Goal: Entertainment & Leisure: Consume media (video, audio)

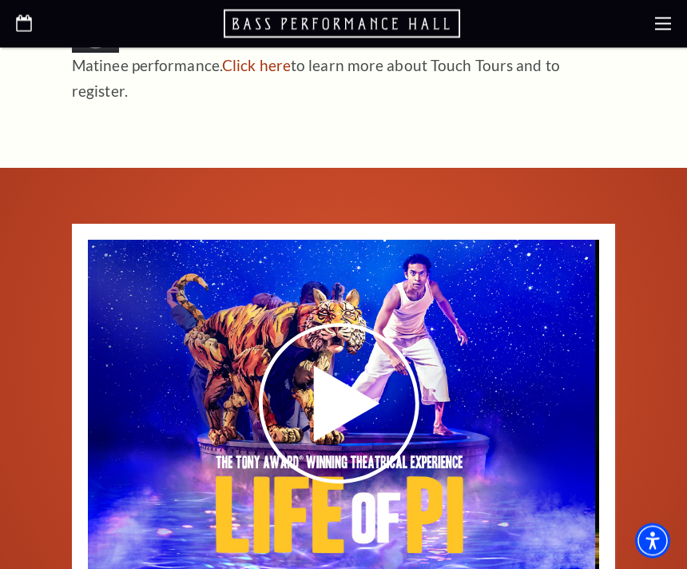
scroll to position [2067, 0]
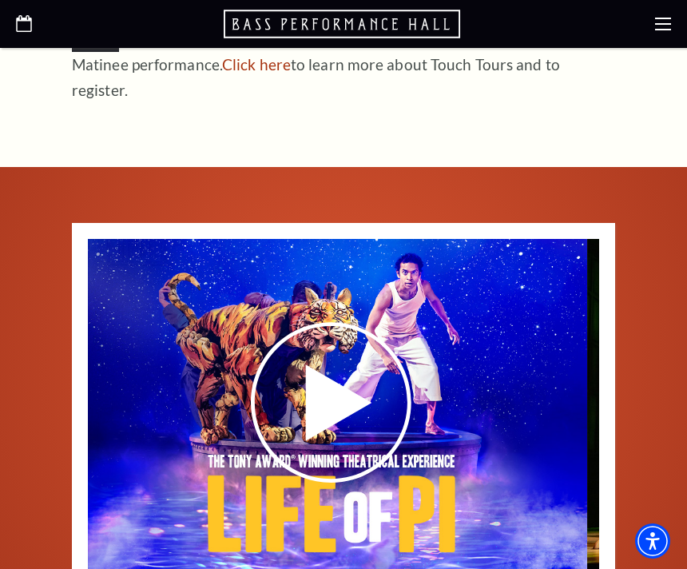
click at [353, 334] on use at bounding box center [331, 402] width 161 height 161
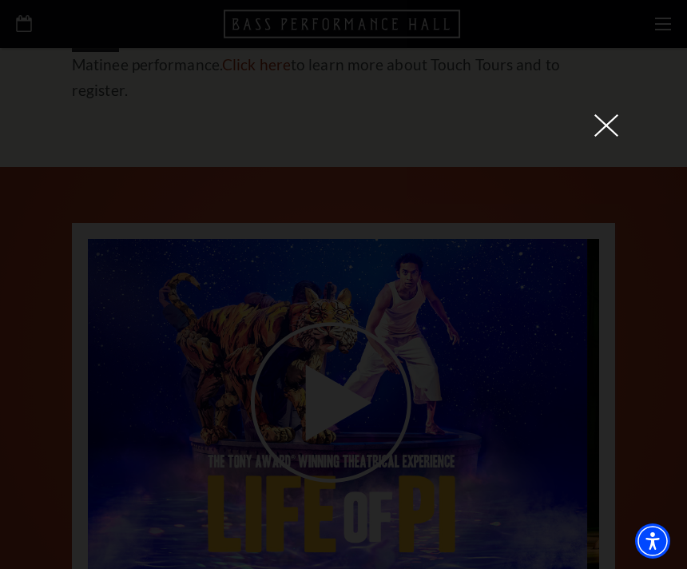
click at [611, 137] on icon at bounding box center [607, 125] width 24 height 24
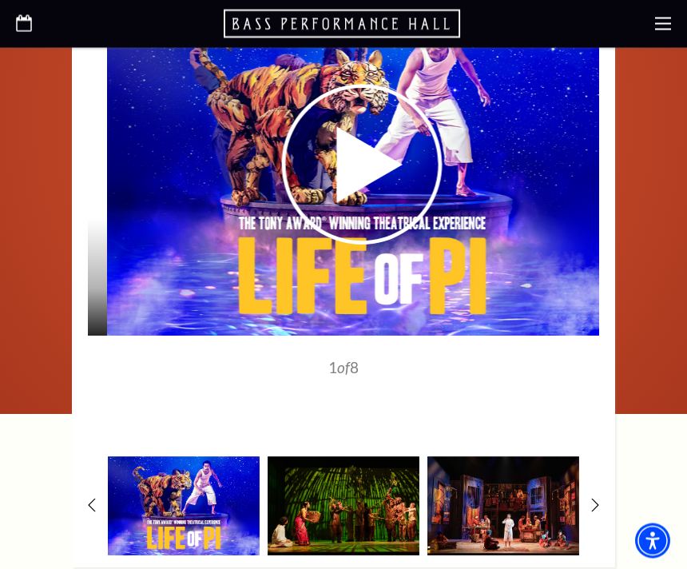
scroll to position [2305, 0]
click at [379, 456] on img at bounding box center [344, 505] width 152 height 99
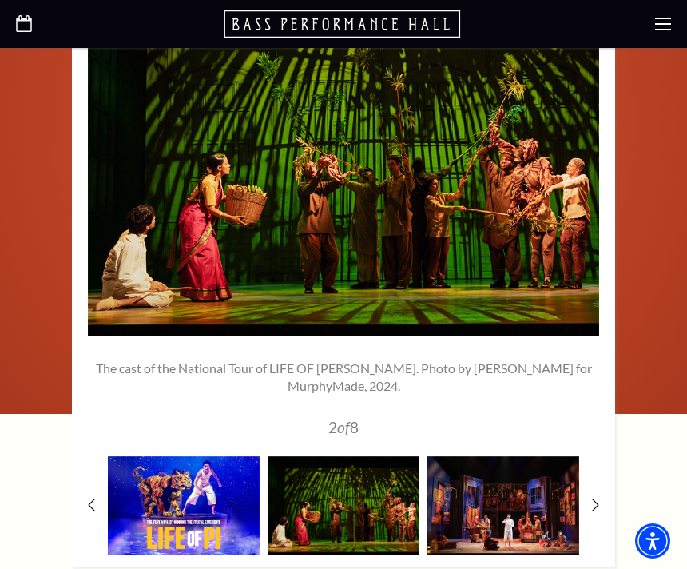
scroll to position [0, 0]
click at [515, 456] on img at bounding box center [504, 505] width 152 height 99
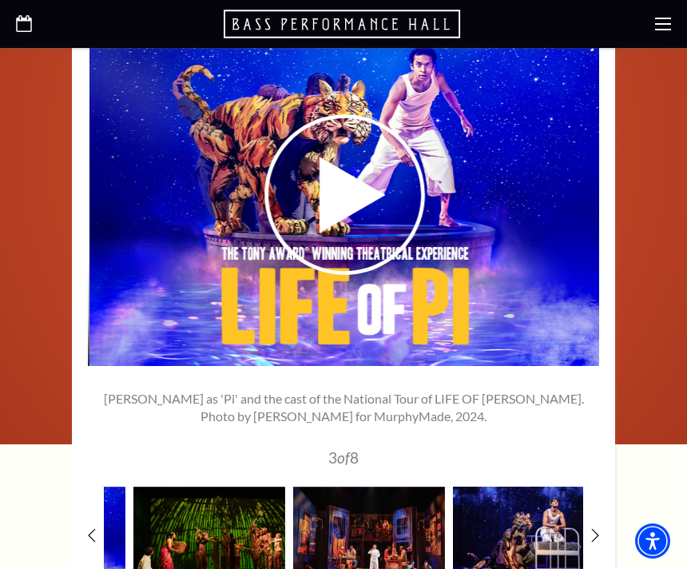
scroll to position [2273, 0]
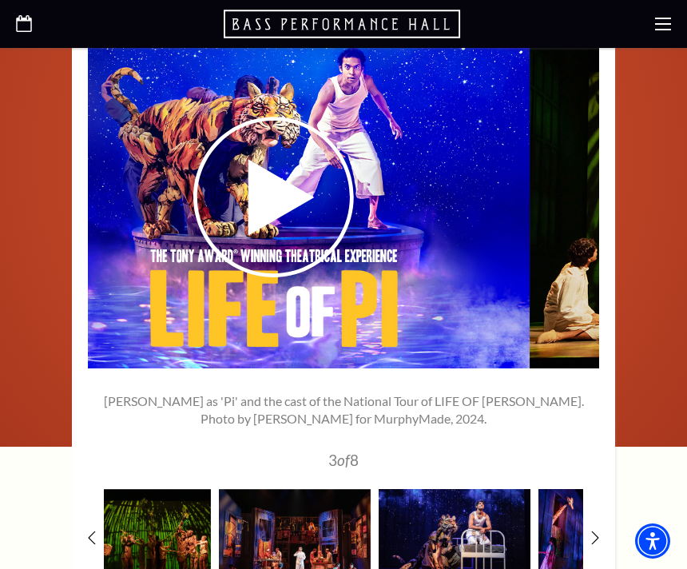
click at [458, 489] on img at bounding box center [455, 538] width 152 height 99
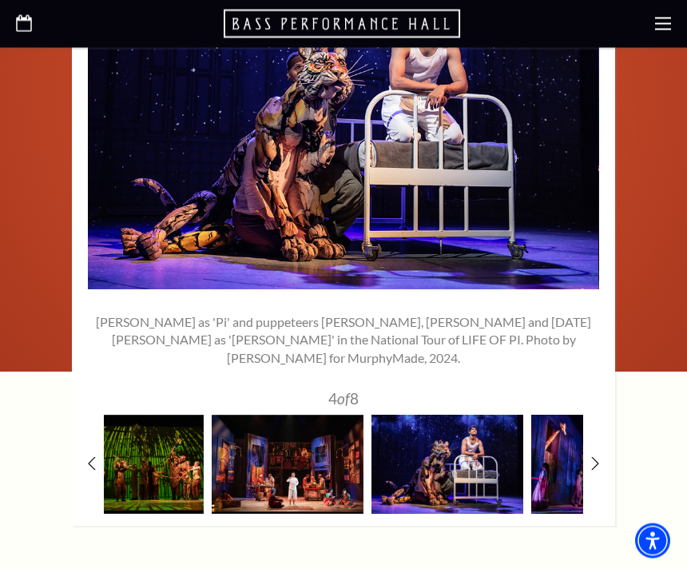
scroll to position [2352, 0]
click at [578, 415] on img at bounding box center [607, 464] width 152 height 99
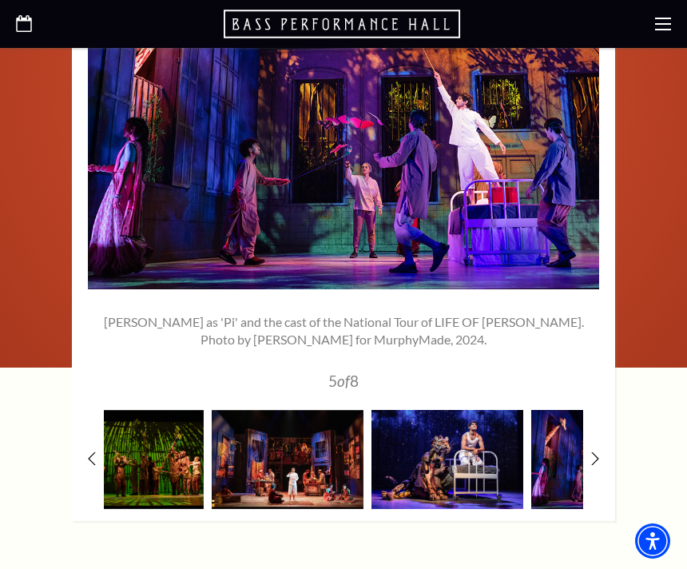
click at [571, 412] on img at bounding box center [607, 459] width 152 height 99
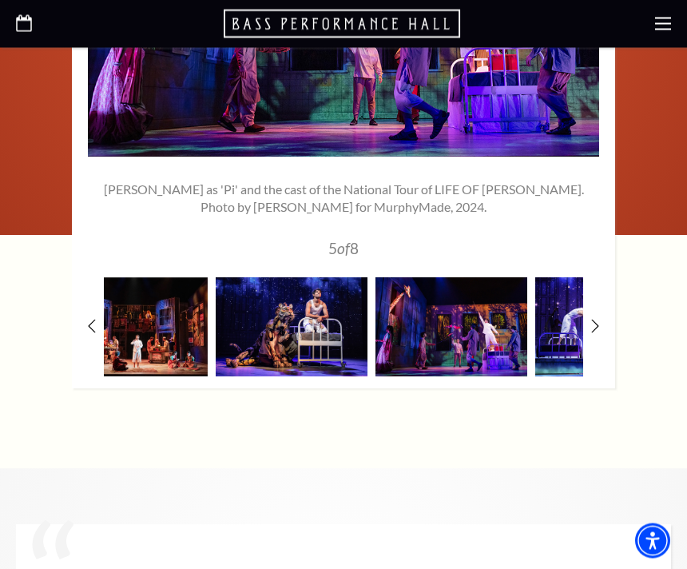
scroll to position [2484, 0]
click at [613, 249] on div "1" at bounding box center [343, 97] width 543 height 583
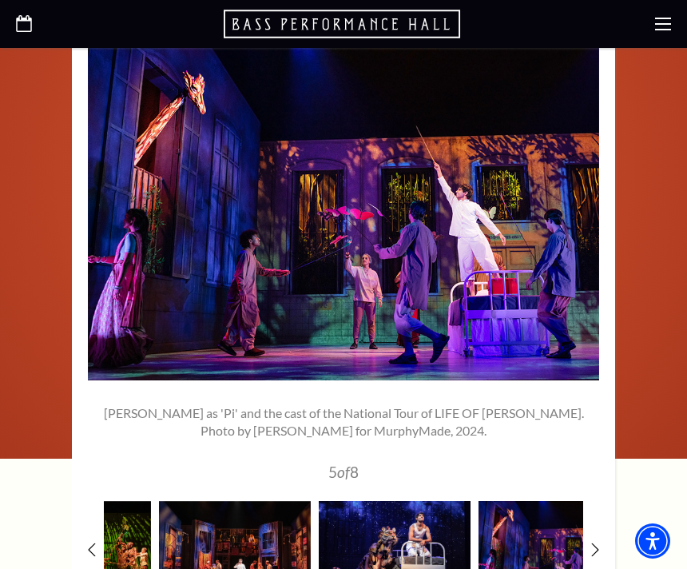
scroll to position [2253, 0]
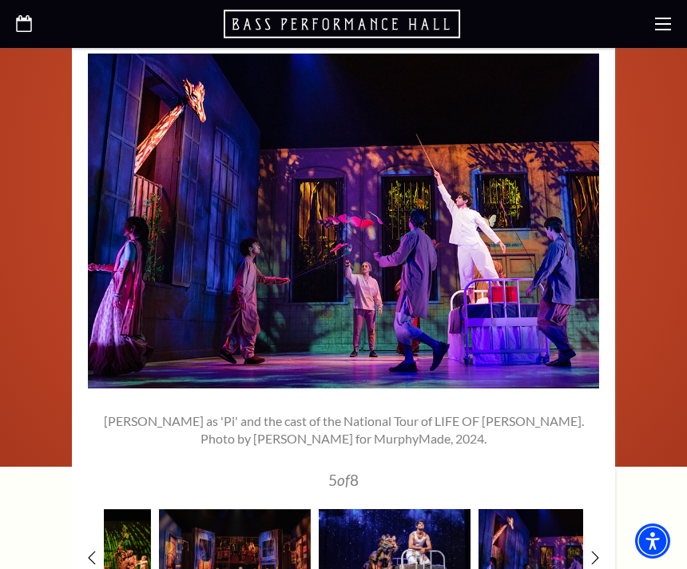
click at [537, 509] on img at bounding box center [555, 558] width 152 height 99
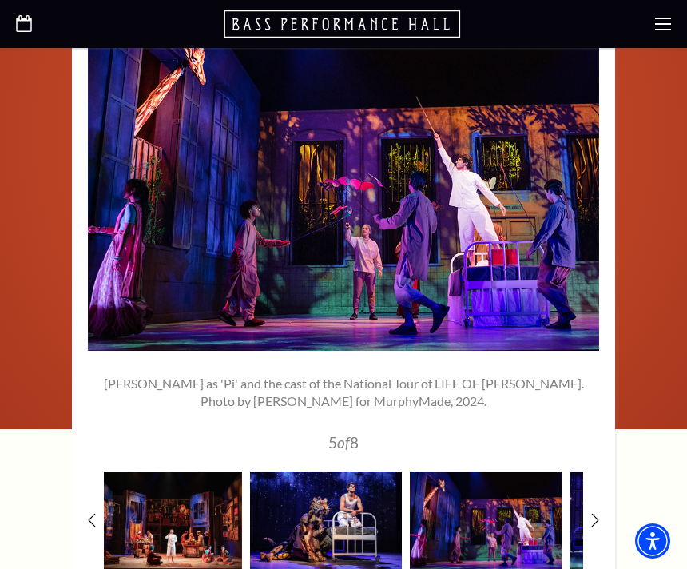
scroll to position [2299, 0]
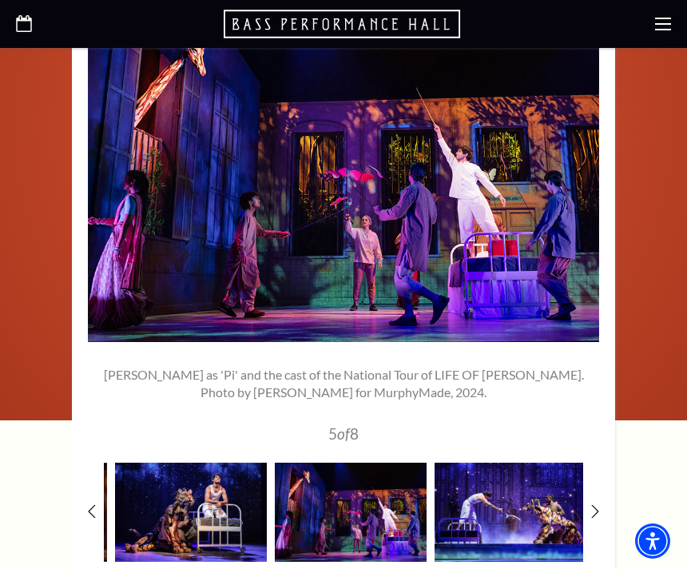
click at [531, 463] on img at bounding box center [511, 512] width 152 height 99
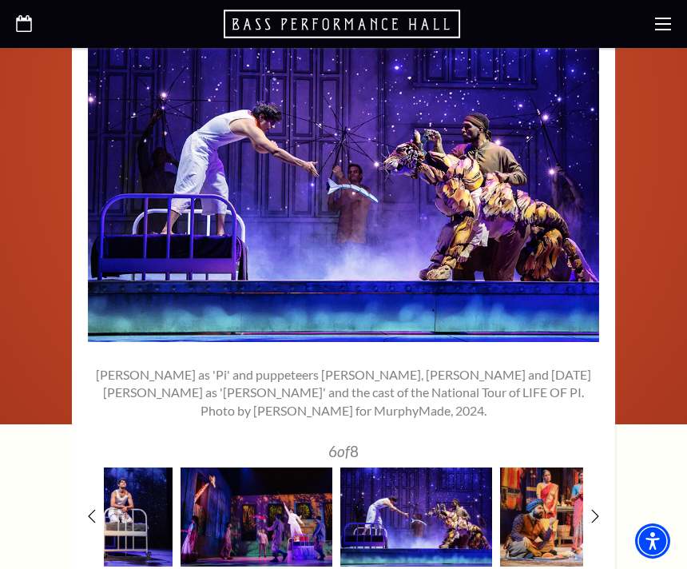
click at [555, 467] on img at bounding box center [576, 516] width 152 height 99
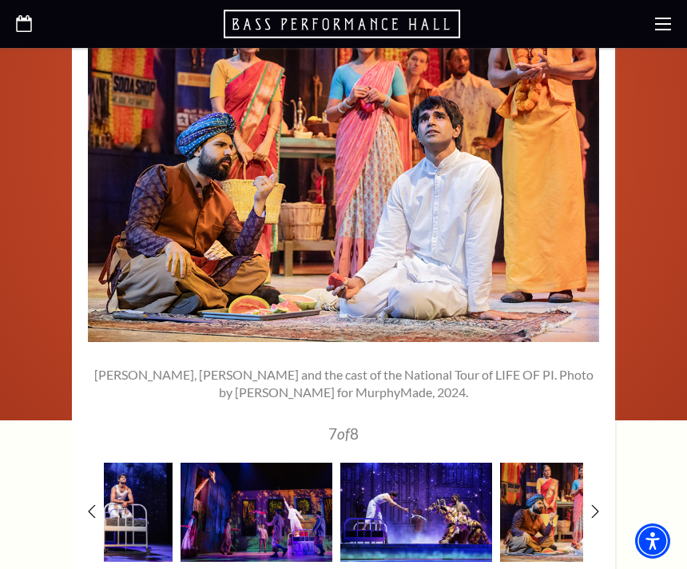
click at [548, 463] on img at bounding box center [576, 512] width 152 height 99
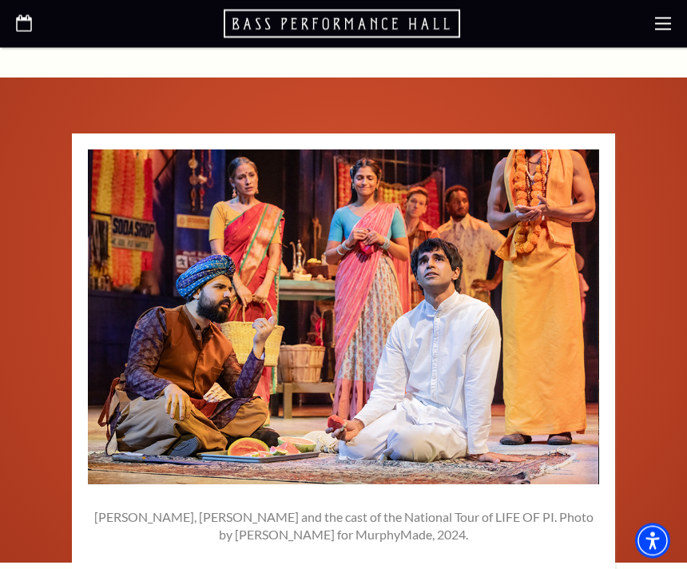
scroll to position [2152, 0]
